Goal: Task Accomplishment & Management: Use online tool/utility

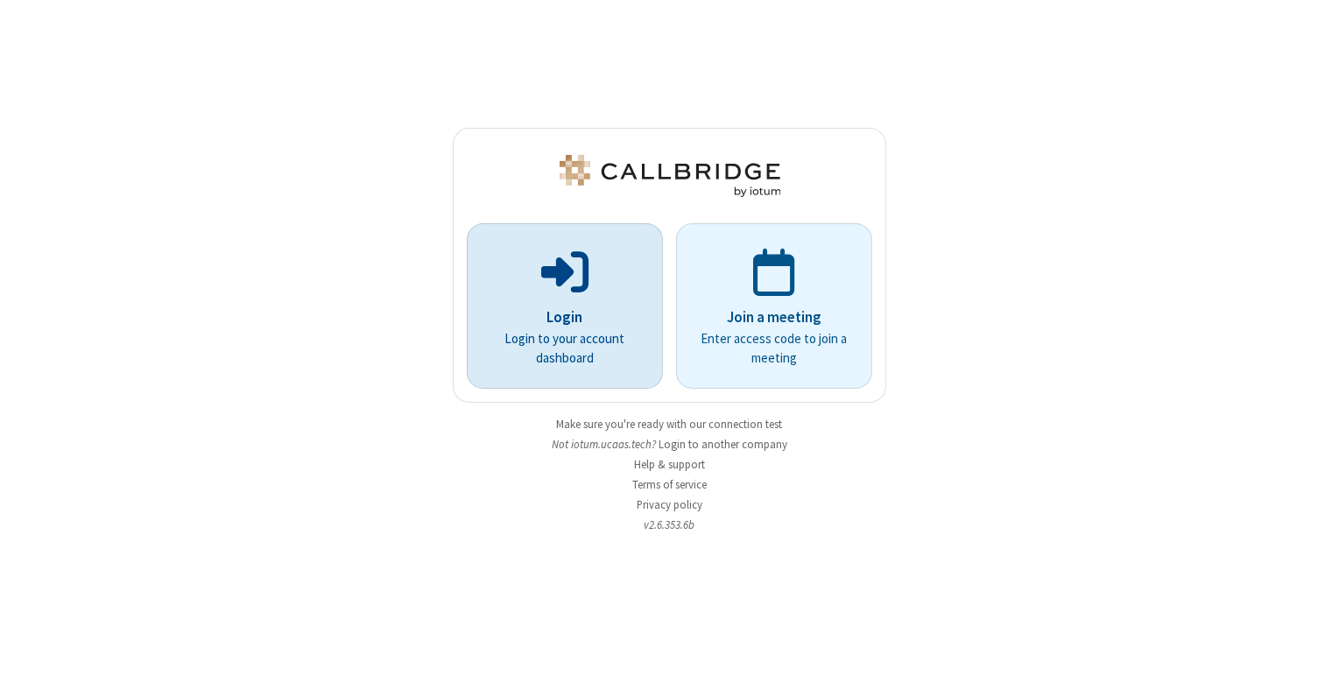
click at [643, 279] on div "Login Login to your account dashboard" at bounding box center [564, 306] width 173 height 151
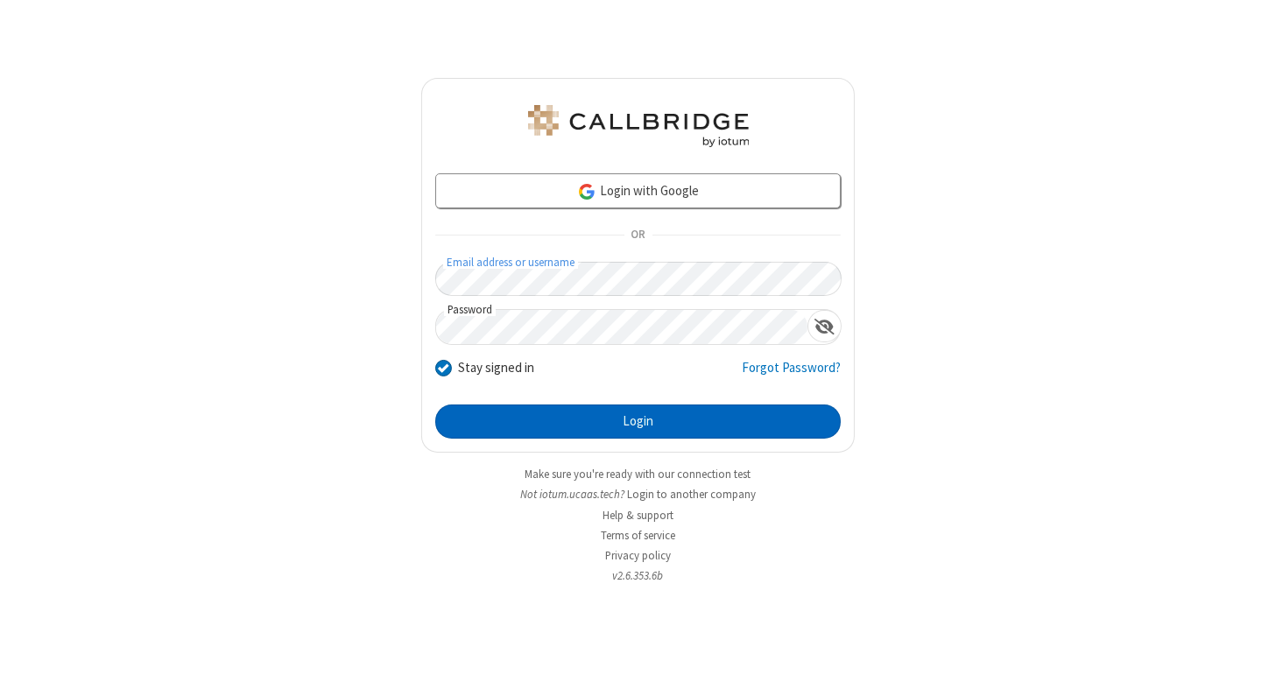
click at [646, 437] on button "Login" at bounding box center [638, 422] width 406 height 35
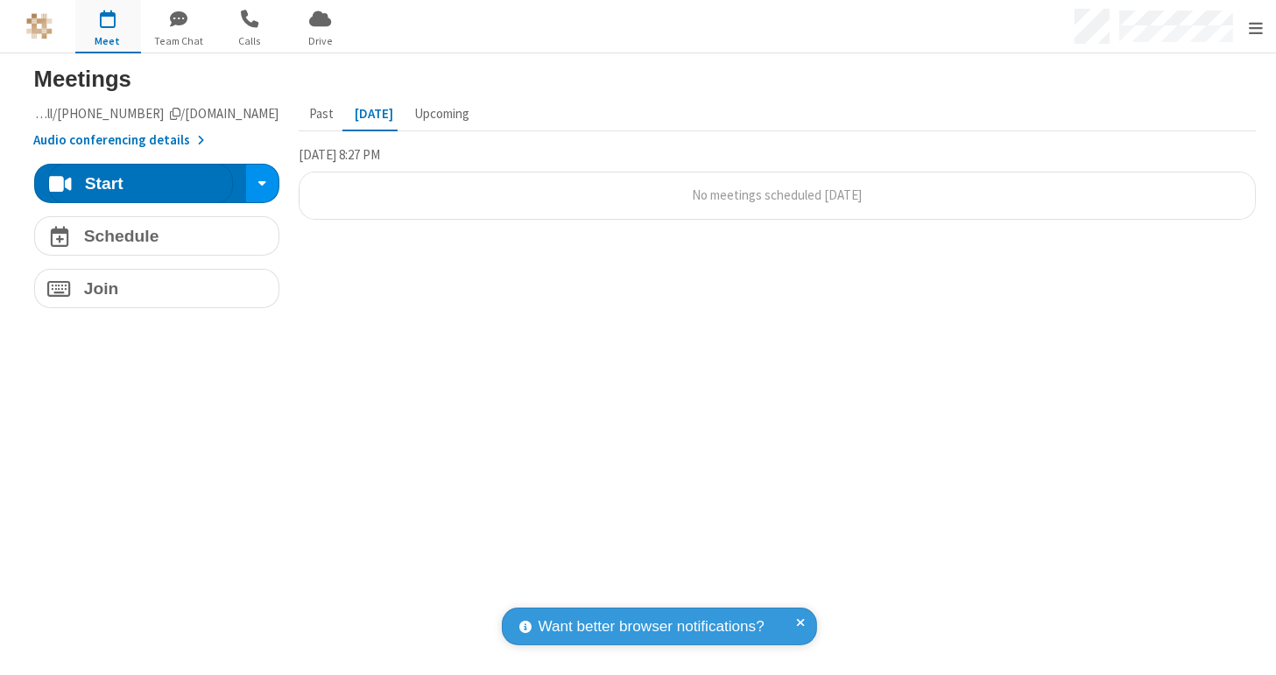
drag, startPoint x: 504, startPoint y: 348, endPoint x: 320, endPoint y: 285, distance: 194.5
click at [504, 348] on section "Meetings Meeting link [DOMAIN_NAME]/conf/call/7717799 Audio conferencing detail…" at bounding box center [638, 364] width 1261 height 622
click at [234, 43] on span "Calls" at bounding box center [250, 41] width 66 height 16
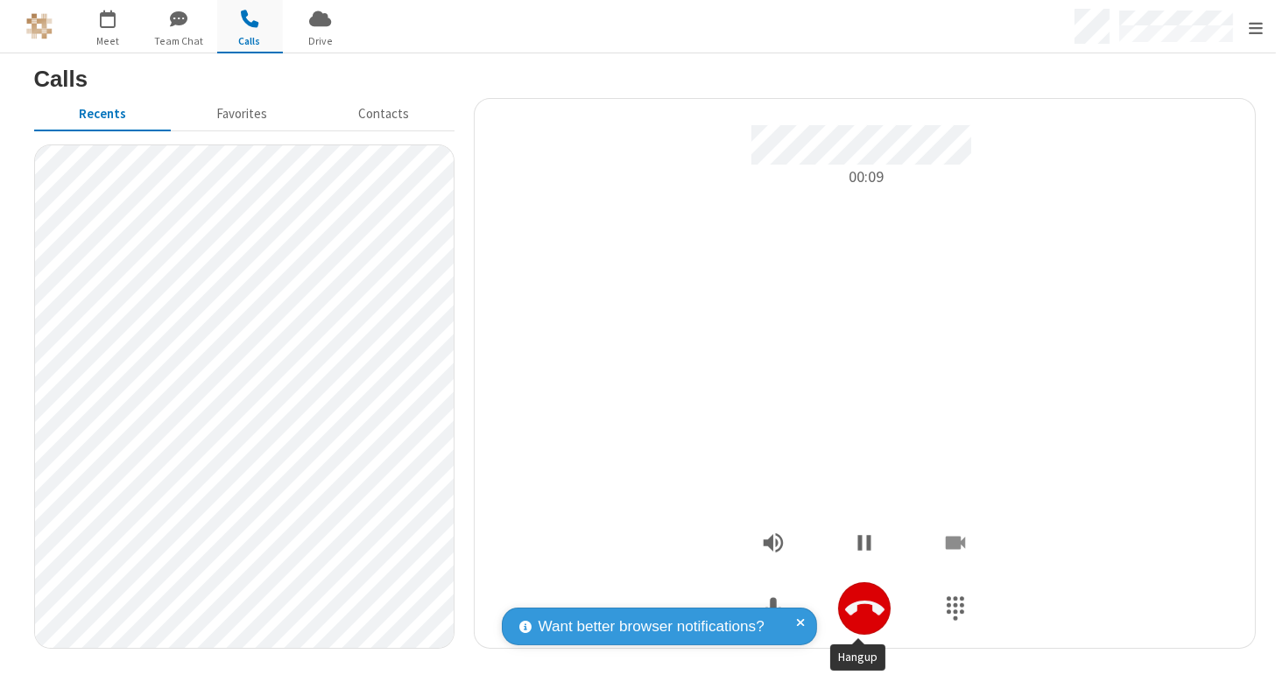
click at [880, 605] on button "Hangup" at bounding box center [864, 609] width 53 height 53
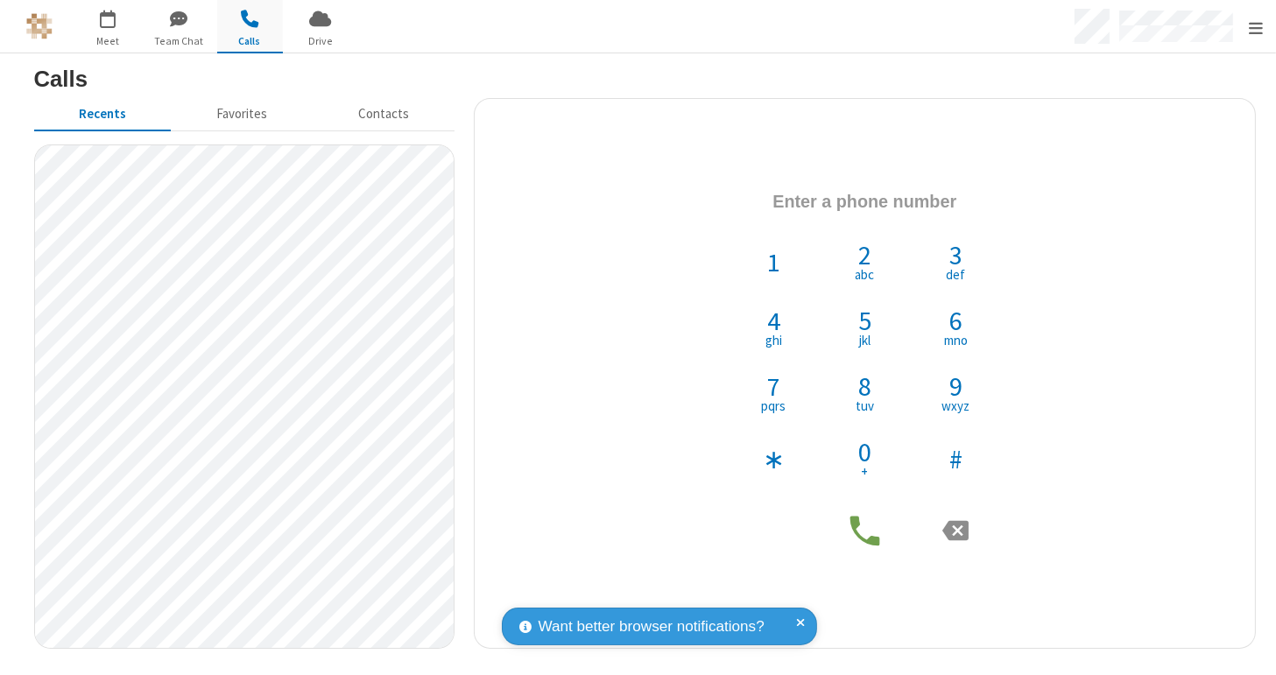
drag, startPoint x: 1153, startPoint y: 631, endPoint x: 1013, endPoint y: 558, distance: 157.9
click at [1153, 631] on div "1 2 abc 3 def 4 ghi 5 jkl 6 mno 7 pqrs 8 tuv 9 wxyz ∗ 0 + #" at bounding box center [865, 373] width 754 height 523
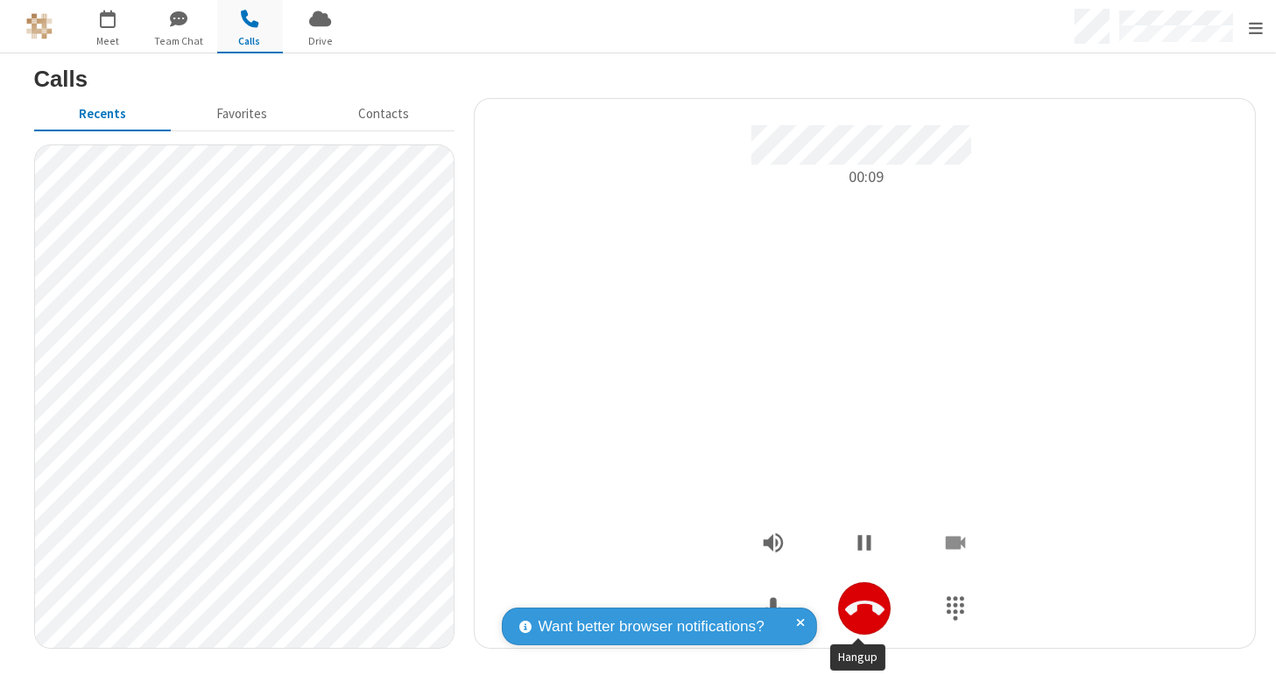
click at [856, 618] on icon "Hangup" at bounding box center [864, 609] width 39 height 39
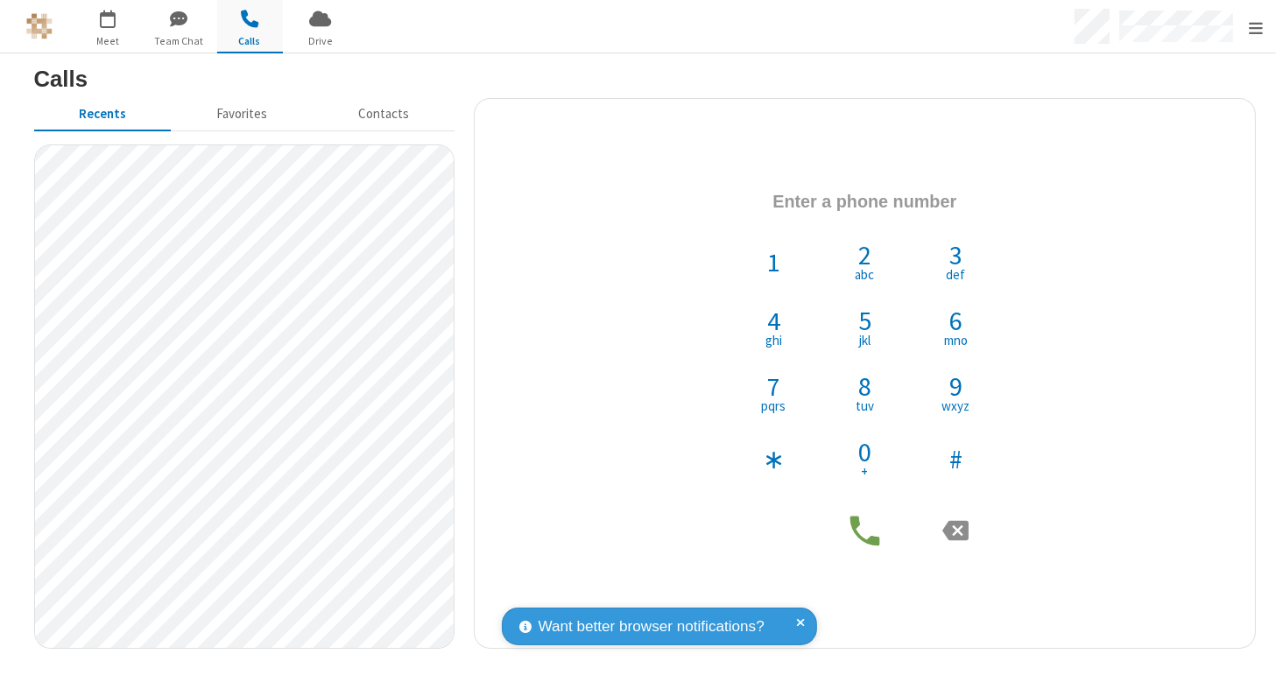
drag, startPoint x: 531, startPoint y: 319, endPoint x: 526, endPoint y: 294, distance: 25.1
click at [532, 312] on div "1 2 abc 3 def 4 ghi 5 jkl 6 mno 7 pqrs 8 tuv 9 wxyz ∗ 0 + #" at bounding box center [865, 373] width 754 height 393
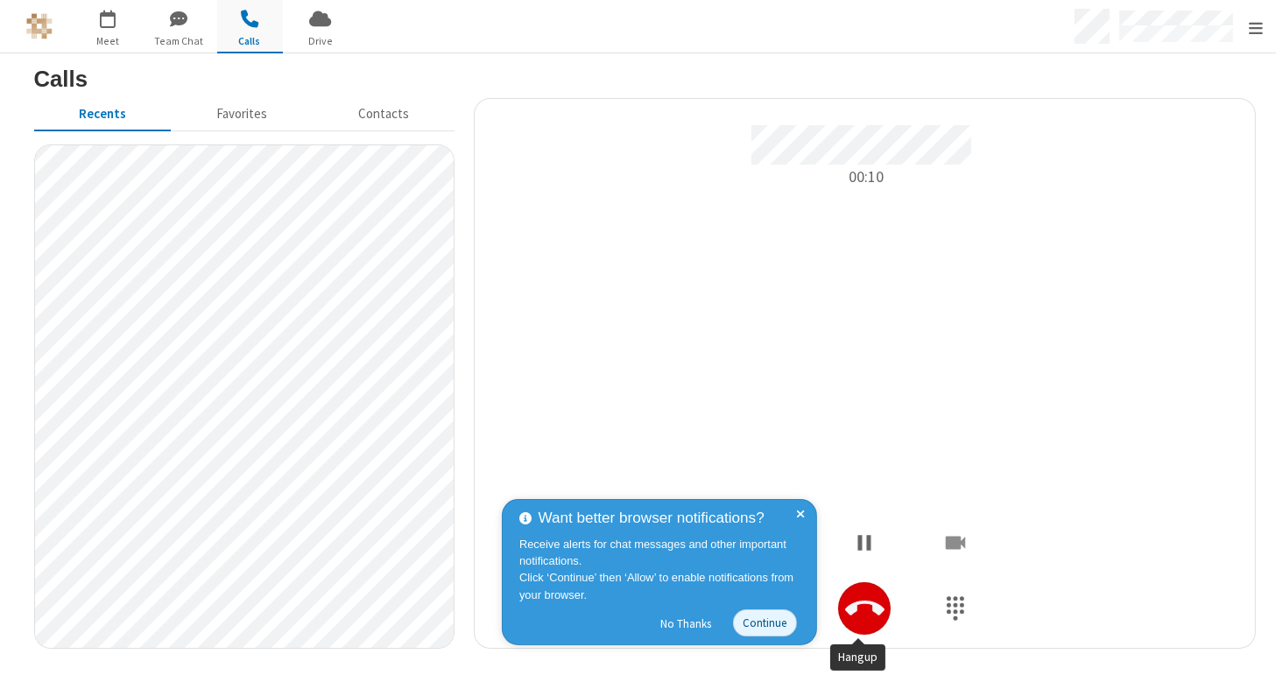
click at [860, 617] on icon "Hangup" at bounding box center [864, 609] width 39 height 39
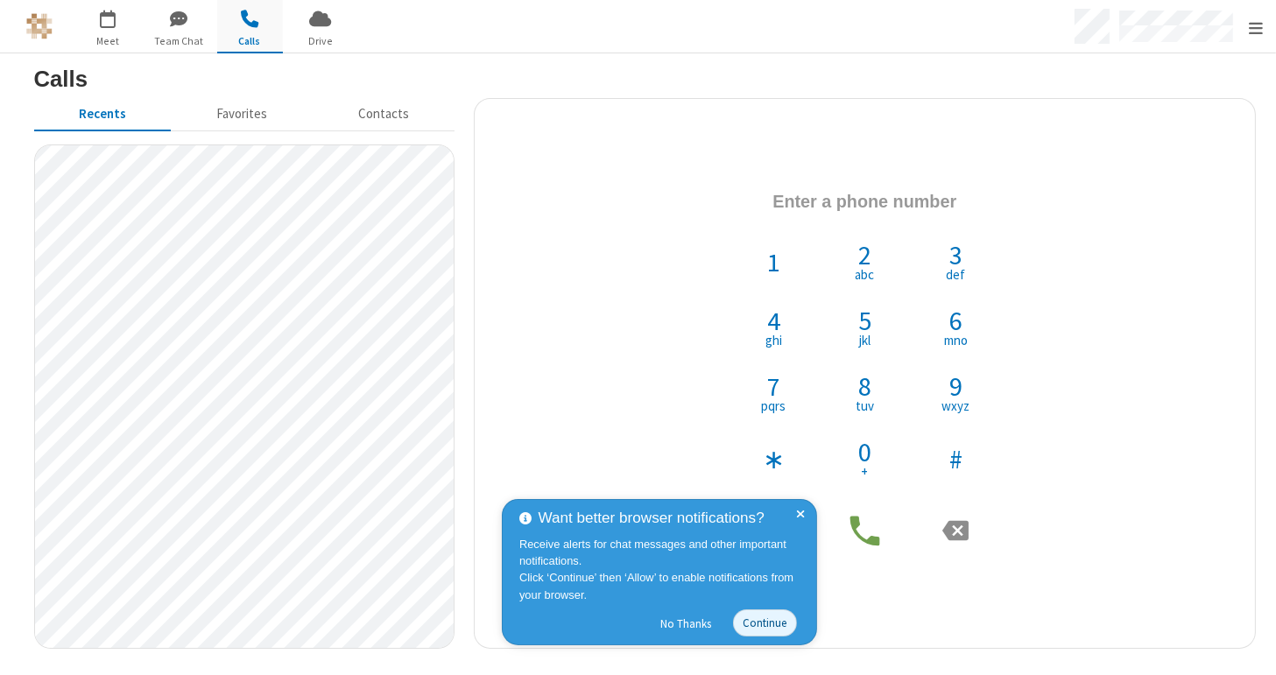
click at [1055, 639] on aside "1 2 abc 3 def 4 ghi 5 jkl 6 mno 7 pqrs 8 tuv 9 wxyz ∗ 0 + #" at bounding box center [865, 373] width 782 height 551
click at [1182, 217] on h4 "Phone number" at bounding box center [865, 203] width 754 height 52
click at [801, 514] on span at bounding box center [801, 572] width 9 height 131
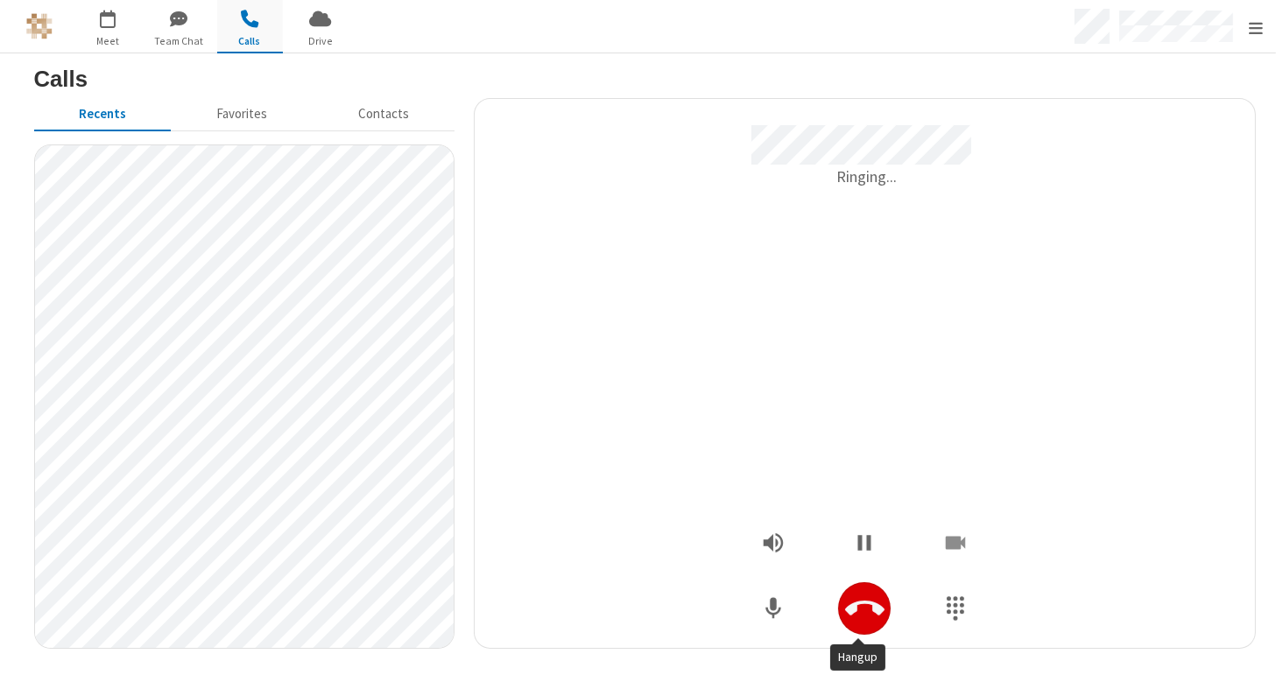
drag, startPoint x: 865, startPoint y: 610, endPoint x: 912, endPoint y: 576, distance: 57.6
click at [865, 610] on icon "Hangup" at bounding box center [864, 608] width 39 height 15
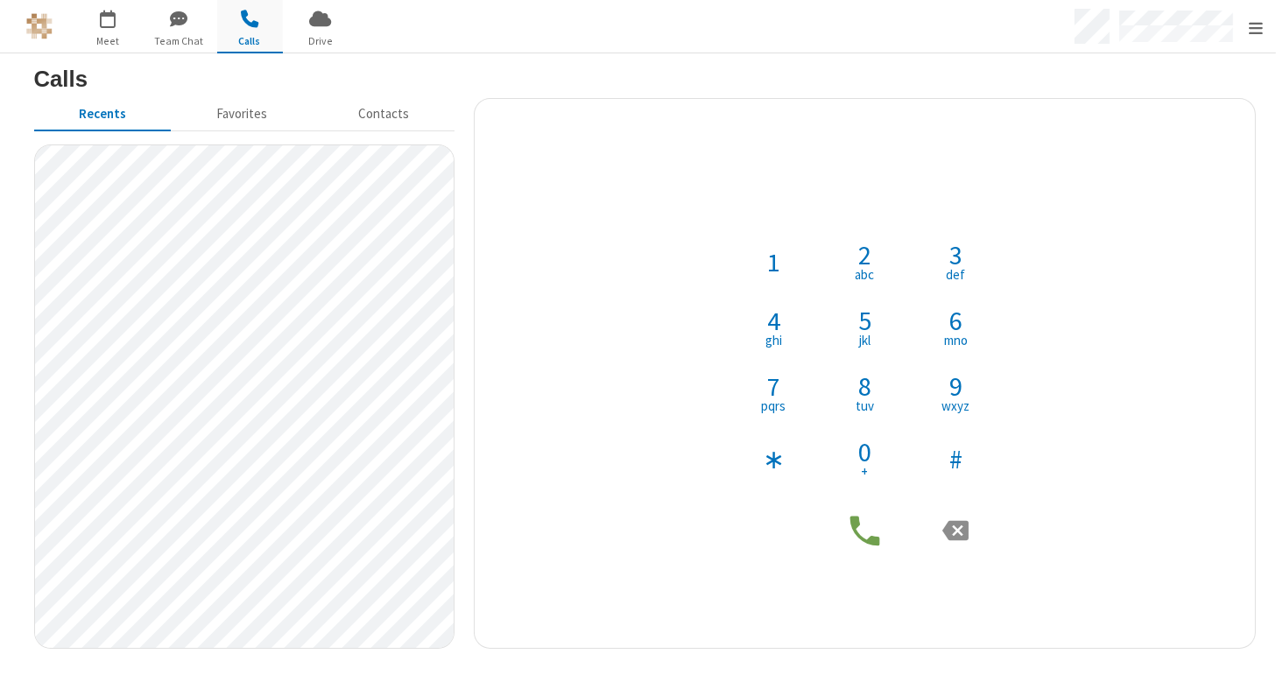
drag, startPoint x: 1130, startPoint y: 215, endPoint x: 802, endPoint y: 233, distance: 328.1
click at [1130, 215] on h4 "Phone number" at bounding box center [865, 203] width 754 height 52
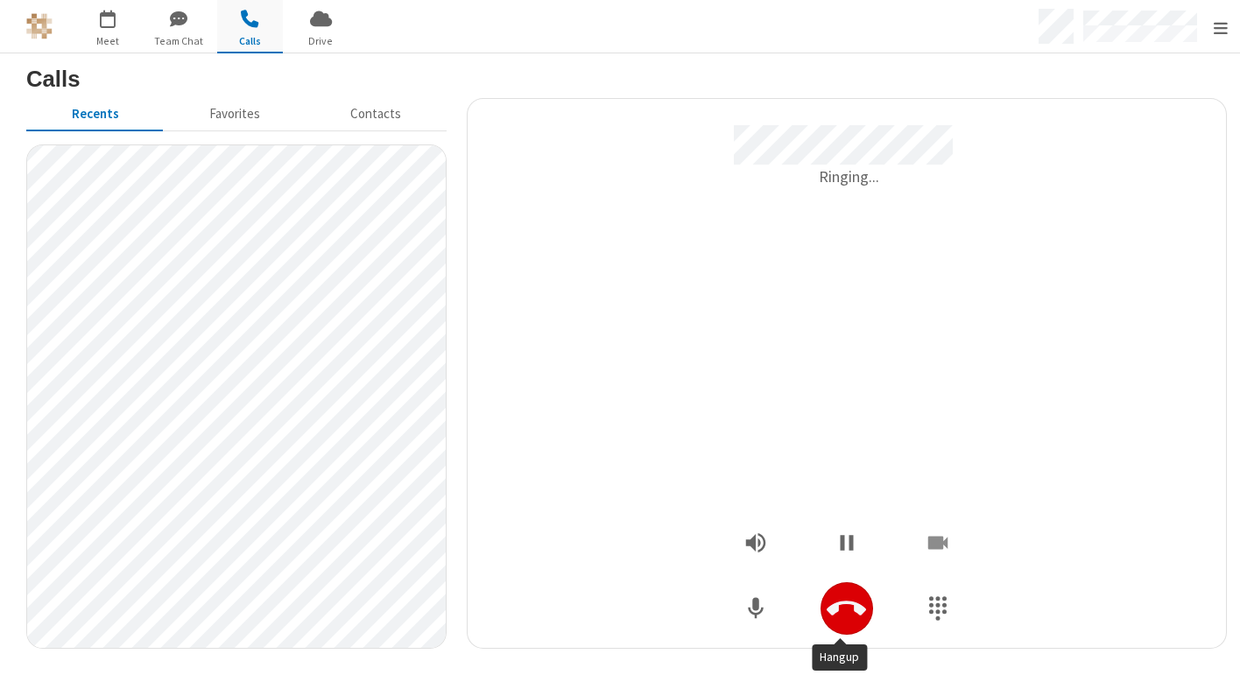
click at [835, 601] on icon "Hangup" at bounding box center [846, 609] width 39 height 39
click at [844, 625] on icon "Hangup" at bounding box center [846, 609] width 39 height 39
click at [827, 597] on icon "Hangup" at bounding box center [846, 609] width 39 height 39
click at [842, 603] on icon "Hangup" at bounding box center [846, 608] width 39 height 15
drag, startPoint x: 848, startPoint y: 613, endPoint x: 942, endPoint y: 598, distance: 94.9
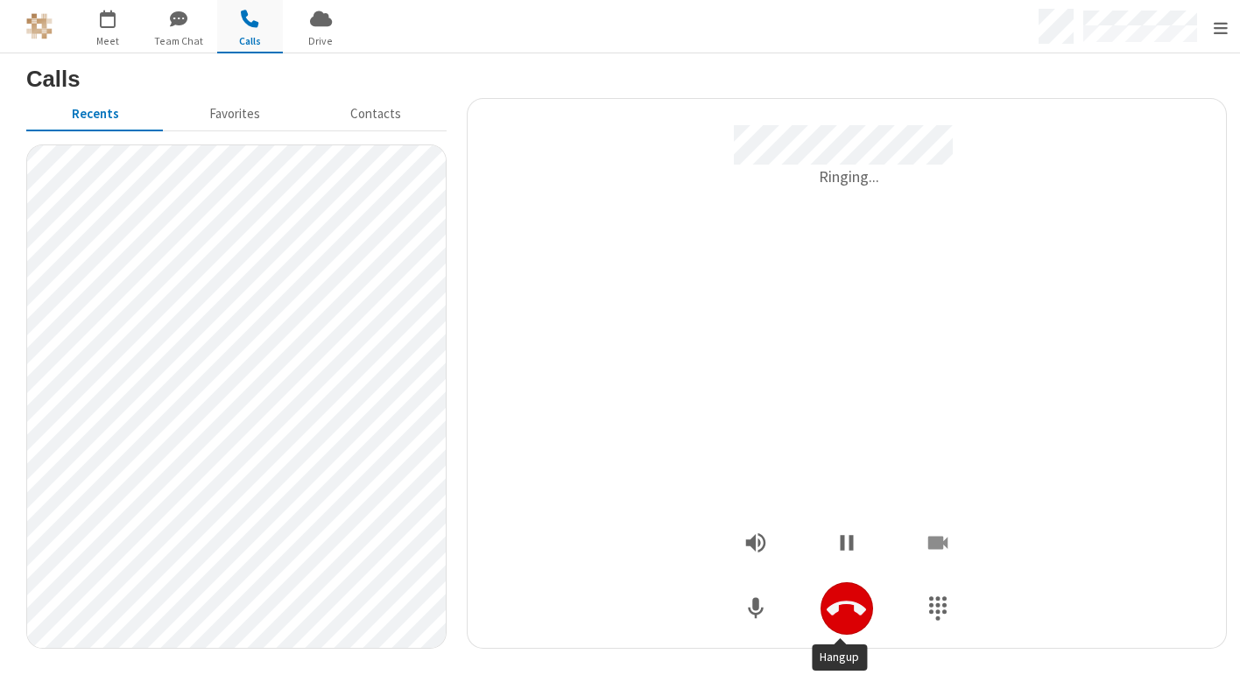
click at [848, 613] on icon "Hangup" at bounding box center [846, 609] width 39 height 39
click at [837, 625] on icon "Hangup" at bounding box center [846, 609] width 39 height 39
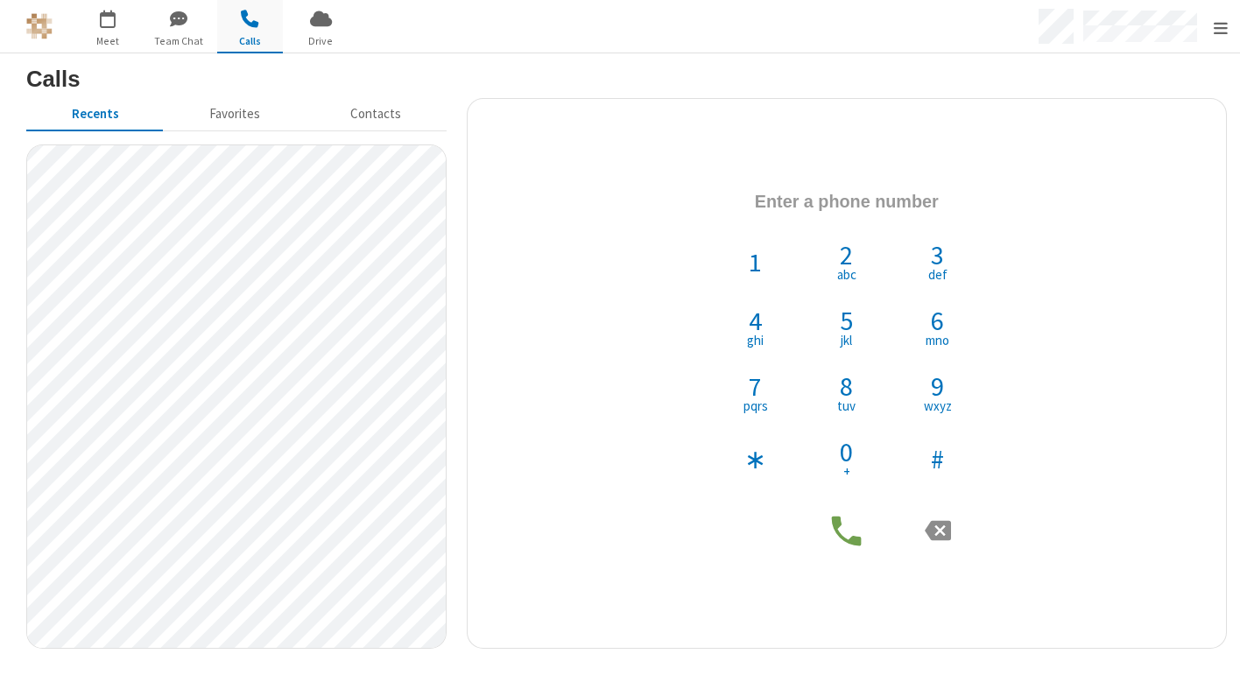
click at [1073, 498] on div "1 2 abc 3 def 4 ghi 5 jkl 6 mno 7 pqrs 8 tuv 9 wxyz ∗ 0 + #" at bounding box center [847, 373] width 733 height 393
